Goal: Find specific page/section: Find specific page/section

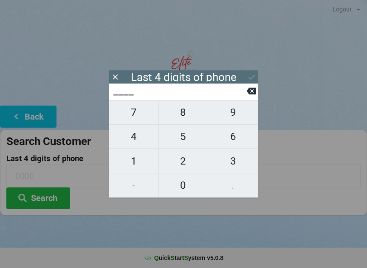
click at [136, 146] on span "4" at bounding box center [133, 137] width 49 height 18
type input "4___"
click at [234, 144] on span "6" at bounding box center [233, 137] width 50 height 18
type input "46__"
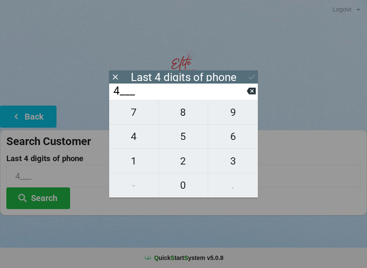
type input "46__"
click at [184, 185] on span "0" at bounding box center [183, 185] width 49 height 18
type input "460_"
click at [140, 137] on span "4" at bounding box center [133, 137] width 49 height 18
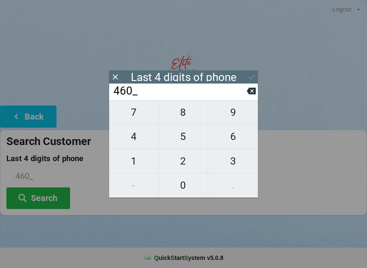
type input "4604"
click at [252, 73] on icon at bounding box center [251, 77] width 9 height 9
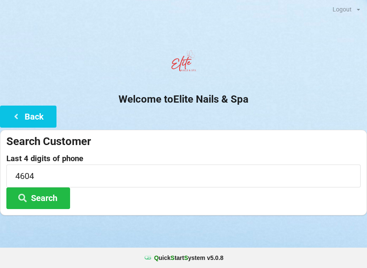
click at [45, 195] on button "Search" at bounding box center [38, 198] width 64 height 22
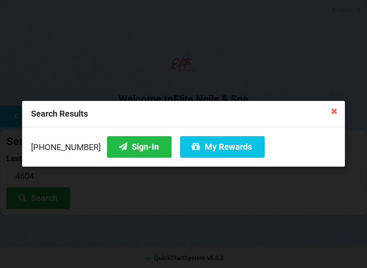
click at [122, 149] on button "Sign-In" at bounding box center [139, 147] width 64 height 22
